Goal: Find contact information: Find contact information

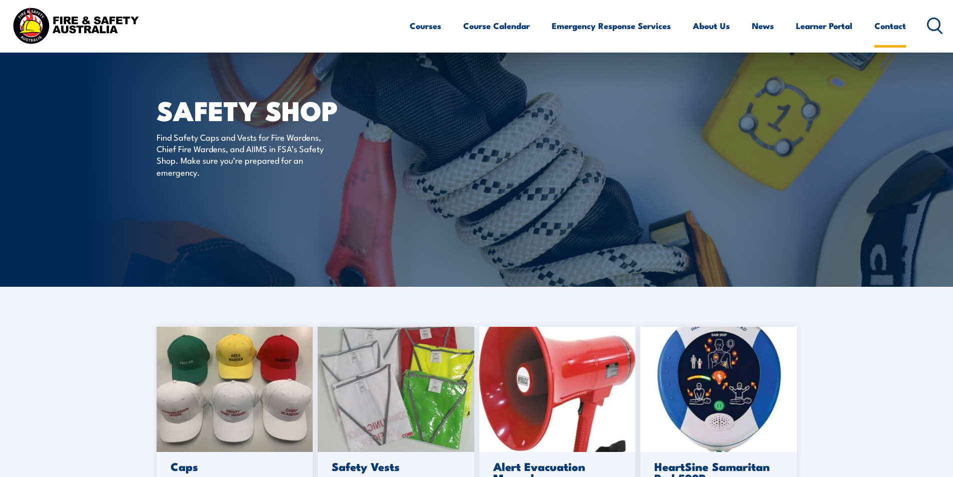
click at [890, 26] on link "Contact" at bounding box center [891, 26] width 32 height 27
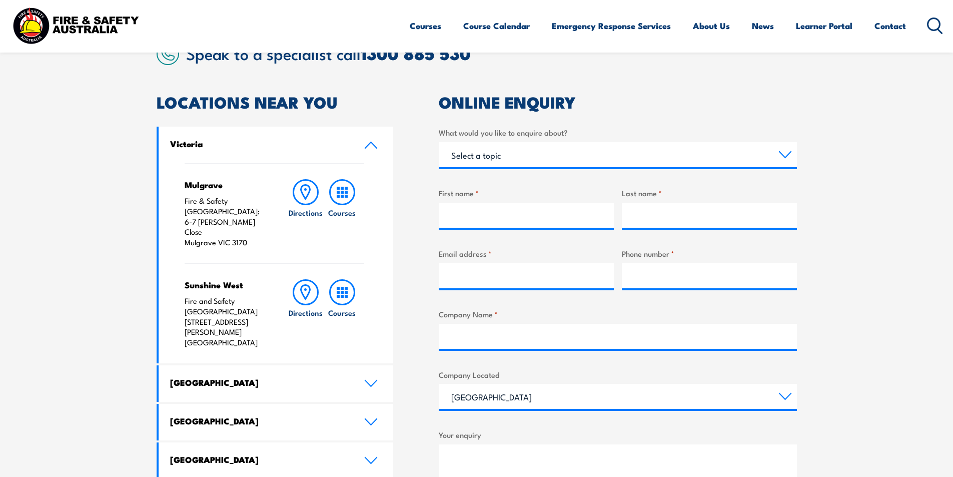
scroll to position [300, 0]
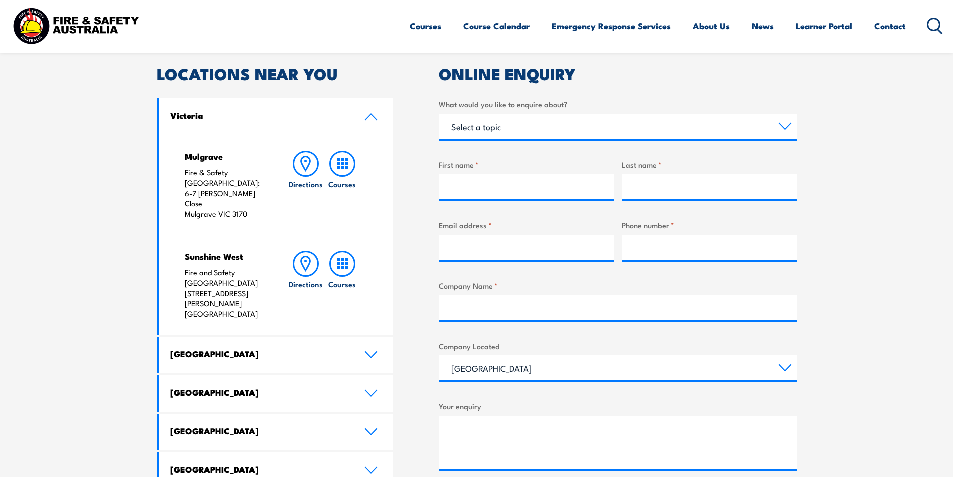
click at [237, 337] on link "New South Wales" at bounding box center [276, 355] width 235 height 37
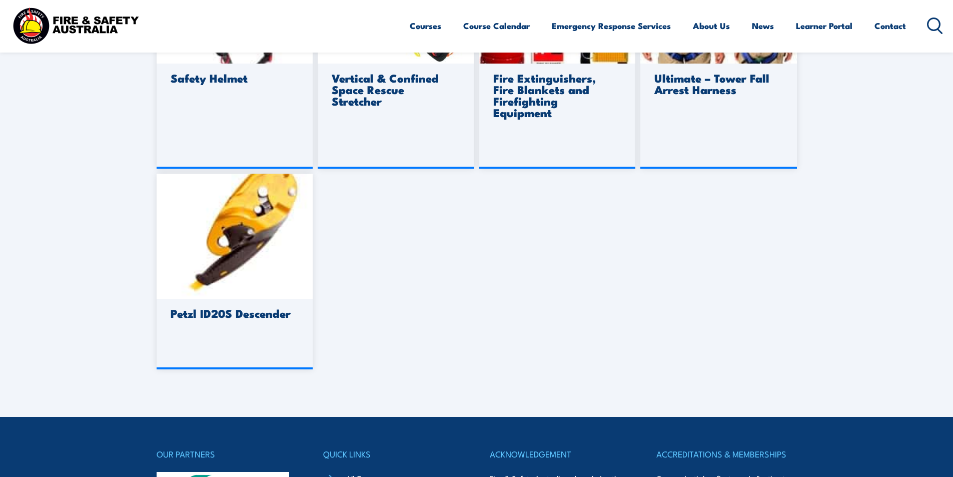
scroll to position [851, 0]
